Goal: Complete application form

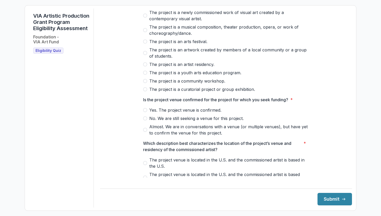
scroll to position [49, 0]
click at [145, 44] on span at bounding box center [145, 42] width 4 height 4
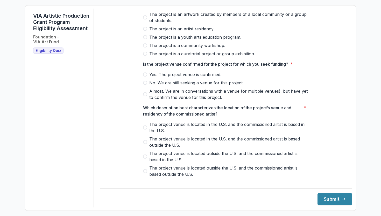
scroll to position [92, 0]
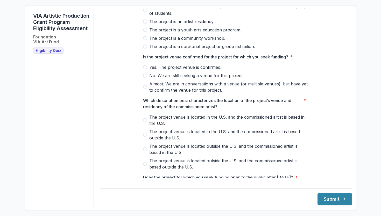
click at [146, 90] on label "Almost. We are in conversations with a venue (or multiple venues), but have yet…" at bounding box center [226, 87] width 166 height 12
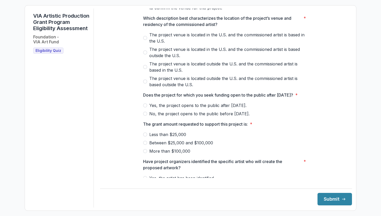
scroll to position [176, 0]
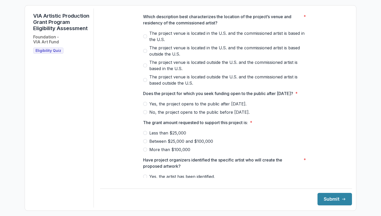
click at [145, 38] on span at bounding box center [145, 36] width 4 height 4
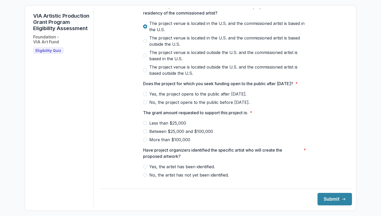
scroll to position [200, 0]
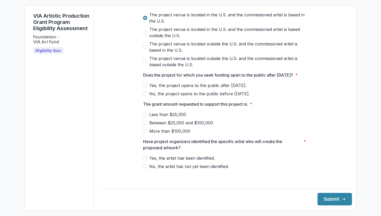
click at [146, 87] on span at bounding box center [145, 85] width 4 height 4
click at [145, 125] on span at bounding box center [145, 123] width 4 height 4
click at [145, 160] on span at bounding box center [145, 158] width 4 height 4
click at [342, 200] on icon "submit" at bounding box center [344, 199] width 4 height 4
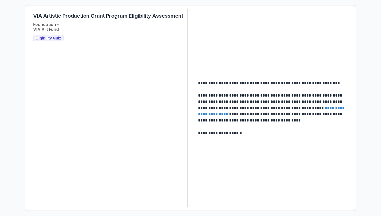
click at [49, 37] on span "Eligibility Quiz" at bounding box center [49, 38] width 26 height 4
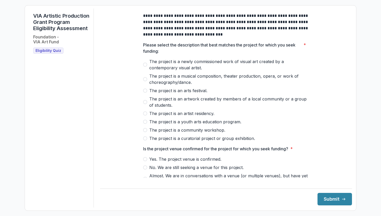
click at [145, 93] on span at bounding box center [145, 90] width 4 height 4
click at [146, 161] on span at bounding box center [145, 159] width 4 height 4
click at [330, 198] on button "Submit" at bounding box center [335, 199] width 35 height 12
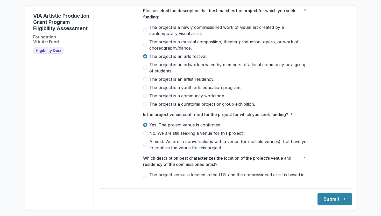
drag, startPoint x: 346, startPoint y: 81, endPoint x: 347, endPoint y: 96, distance: 14.8
click at [347, 96] on main "**********" at bounding box center [226, 93] width 252 height 169
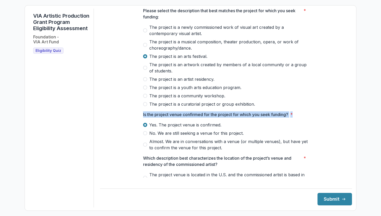
drag, startPoint x: 346, startPoint y: 83, endPoint x: 349, endPoint y: 112, distance: 29.3
click at [349, 112] on div "**********" at bounding box center [226, 108] width 252 height 199
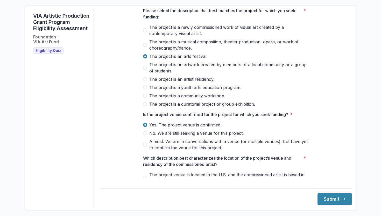
drag, startPoint x: 345, startPoint y: 50, endPoint x: 352, endPoint y: 68, distance: 19.6
click at [352, 68] on form "**********" at bounding box center [191, 107] width 332 height 205
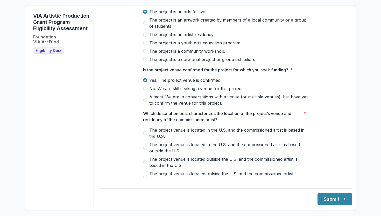
click at [146, 135] on span at bounding box center [145, 133] width 4 height 4
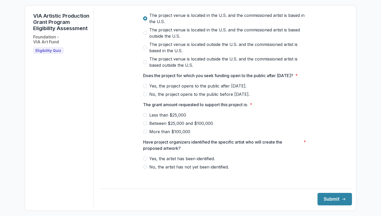
scroll to position [200, 0]
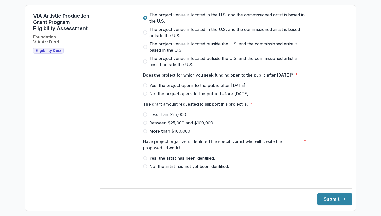
click at [145, 87] on span at bounding box center [145, 85] width 4 height 4
click at [145, 125] on span at bounding box center [145, 123] width 4 height 4
click at [147, 160] on label "Yes, the artist has been identified." at bounding box center [226, 158] width 166 height 6
click at [324, 200] on button "Submit" at bounding box center [335, 199] width 35 height 12
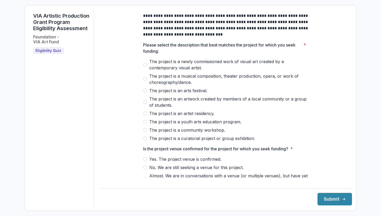
click at [145, 67] on span at bounding box center [145, 65] width 4 height 4
click at [145, 161] on span at bounding box center [145, 159] width 4 height 4
click at [331, 199] on button "Submit" at bounding box center [335, 199] width 35 height 12
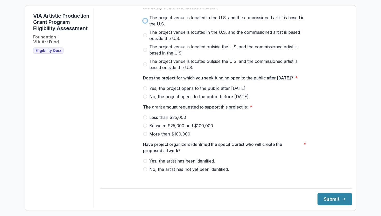
scroll to position [191, 0]
click at [145, 23] on span at bounding box center [145, 21] width 4 height 4
click at [145, 91] on span at bounding box center [145, 89] width 4 height 4
click at [145, 128] on span at bounding box center [145, 126] width 4 height 4
click at [146, 163] on span at bounding box center [145, 161] width 4 height 4
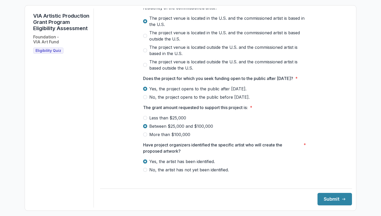
scroll to position [200, 0]
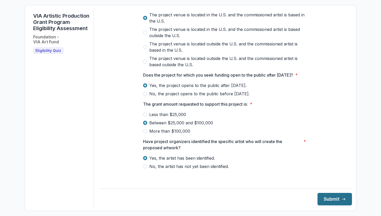
click at [335, 197] on button "Submit" at bounding box center [335, 199] width 35 height 12
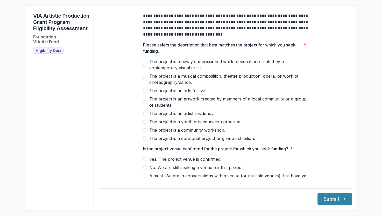
click at [145, 81] on span at bounding box center [145, 79] width 4 height 4
click at [144, 161] on span at bounding box center [145, 159] width 4 height 4
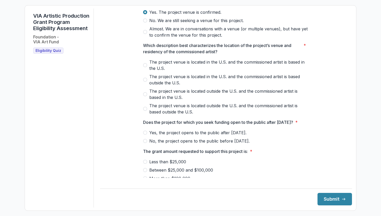
scroll to position [164, 0]
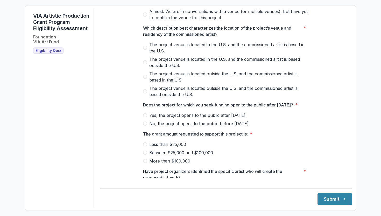
click at [145, 50] on span at bounding box center [145, 48] width 4 height 4
click at [145, 117] on span at bounding box center [145, 115] width 4 height 4
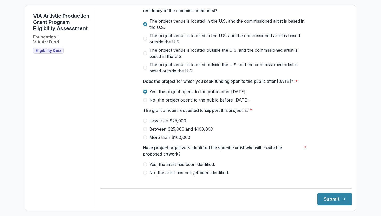
scroll to position [200, 0]
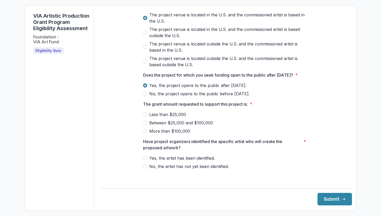
click at [145, 125] on span at bounding box center [145, 123] width 4 height 4
click at [145, 160] on span at bounding box center [145, 158] width 4 height 4
click at [324, 198] on button "Submit" at bounding box center [335, 199] width 35 height 12
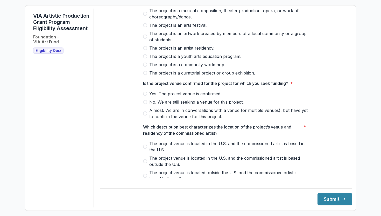
scroll to position [65, 0]
click at [145, 16] on span at bounding box center [145, 14] width 4 height 4
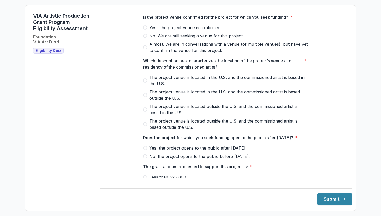
scroll to position [132, 0]
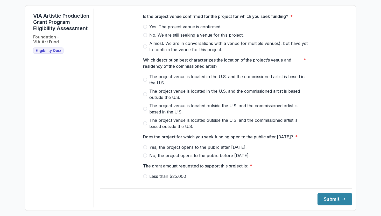
click at [146, 29] on span at bounding box center [145, 27] width 4 height 4
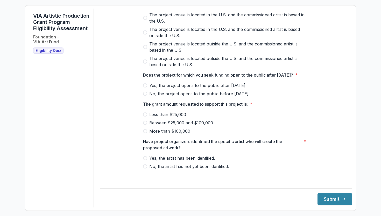
scroll to position [200, 0]
click at [144, 46] on span at bounding box center [145, 47] width 4 height 4
click at [145, 87] on span at bounding box center [145, 85] width 4 height 4
click at [145, 125] on span at bounding box center [145, 123] width 4 height 4
click at [145, 160] on span at bounding box center [145, 158] width 4 height 4
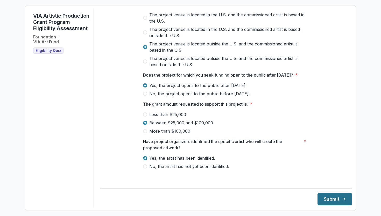
click at [332, 200] on button "Submit" at bounding box center [335, 199] width 35 height 12
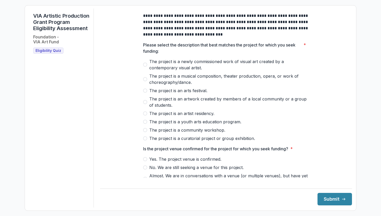
click at [146, 93] on span at bounding box center [145, 90] width 4 height 4
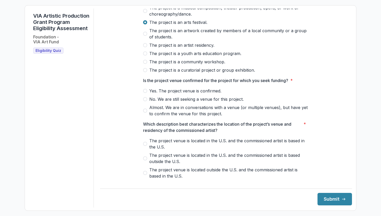
scroll to position [84, 0]
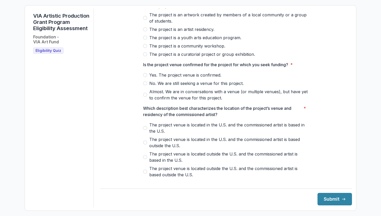
click at [145, 77] on span at bounding box center [145, 75] width 4 height 4
click at [146, 160] on label "The project venue is located outside the U.S. and the commissioned artist is ba…" at bounding box center [226, 157] width 166 height 12
drag, startPoint x: 348, startPoint y: 120, endPoint x: 346, endPoint y: 132, distance: 12.1
click at [346, 132] on div "**********" at bounding box center [226, 108] width 252 height 199
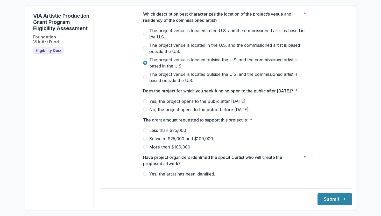
scroll to position [200, 0]
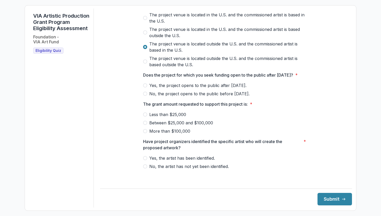
click at [147, 88] on label "Yes, the project opens to the public after [DATE]." at bounding box center [226, 85] width 166 height 6
click at [145, 125] on span at bounding box center [145, 123] width 4 height 4
click at [146, 160] on span at bounding box center [145, 158] width 4 height 4
click at [329, 197] on button "Submit" at bounding box center [335, 199] width 35 height 12
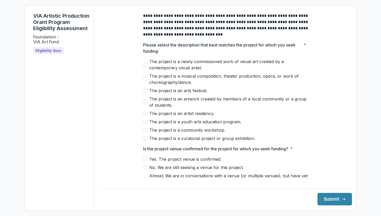
click at [144, 104] on span at bounding box center [145, 102] width 4 height 4
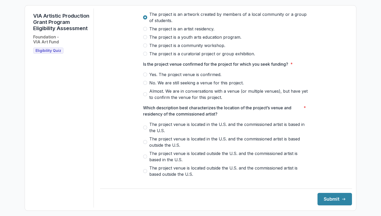
scroll to position [83, 0]
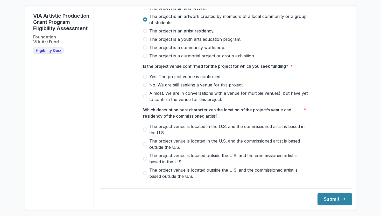
click at [146, 79] on span at bounding box center [145, 76] width 4 height 4
click at [144, 132] on span at bounding box center [145, 129] width 4 height 4
click at [323, 196] on button "Submit" at bounding box center [335, 199] width 35 height 12
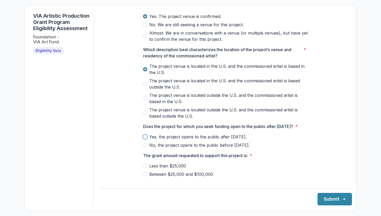
scroll to position [200, 0]
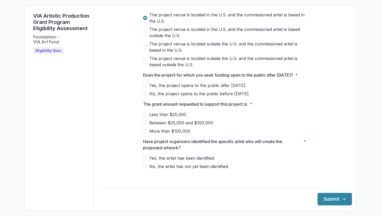
click at [145, 87] on span at bounding box center [145, 85] width 4 height 4
click at [145, 125] on span at bounding box center [145, 123] width 4 height 4
click at [146, 160] on label "Yes, the artist has been identified." at bounding box center [226, 158] width 166 height 6
click at [330, 200] on button "Submit" at bounding box center [335, 199] width 35 height 12
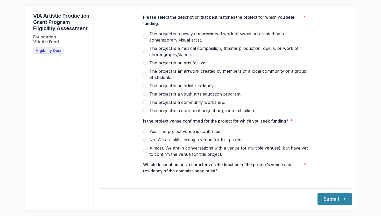
scroll to position [42, 0]
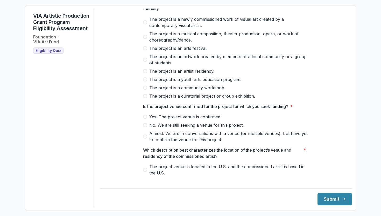
click at [145, 24] on span at bounding box center [145, 22] width 4 height 4
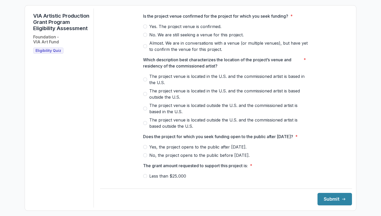
scroll to position [137, 0]
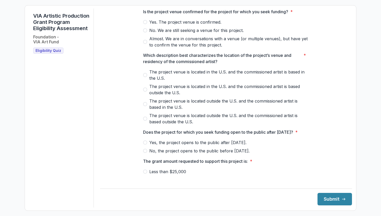
click at [146, 24] on span at bounding box center [145, 22] width 4 height 4
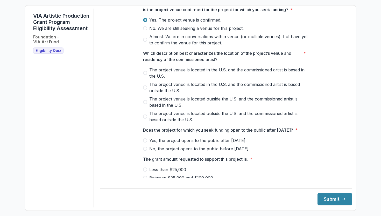
scroll to position [139, 0]
click at [145, 75] on span at bounding box center [145, 73] width 4 height 4
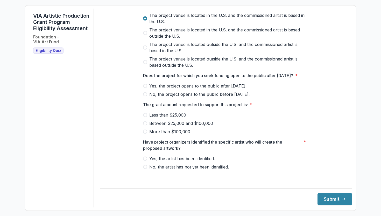
scroll to position [194, 0]
click at [146, 88] on span at bounding box center [145, 86] width 4 height 4
click at [145, 125] on span at bounding box center [145, 123] width 4 height 4
click at [146, 160] on span at bounding box center [145, 158] width 4 height 4
click at [330, 198] on button "Submit" at bounding box center [335, 199] width 35 height 12
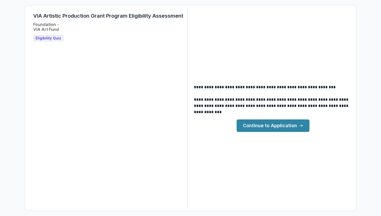
click at [260, 125] on link "Continue to Application" at bounding box center [273, 125] width 73 height 12
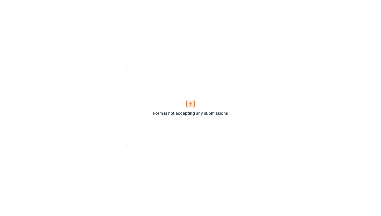
click at [189, 104] on icon at bounding box center [190, 103] width 3 height 3
